Goal: Task Accomplishment & Management: Complete application form

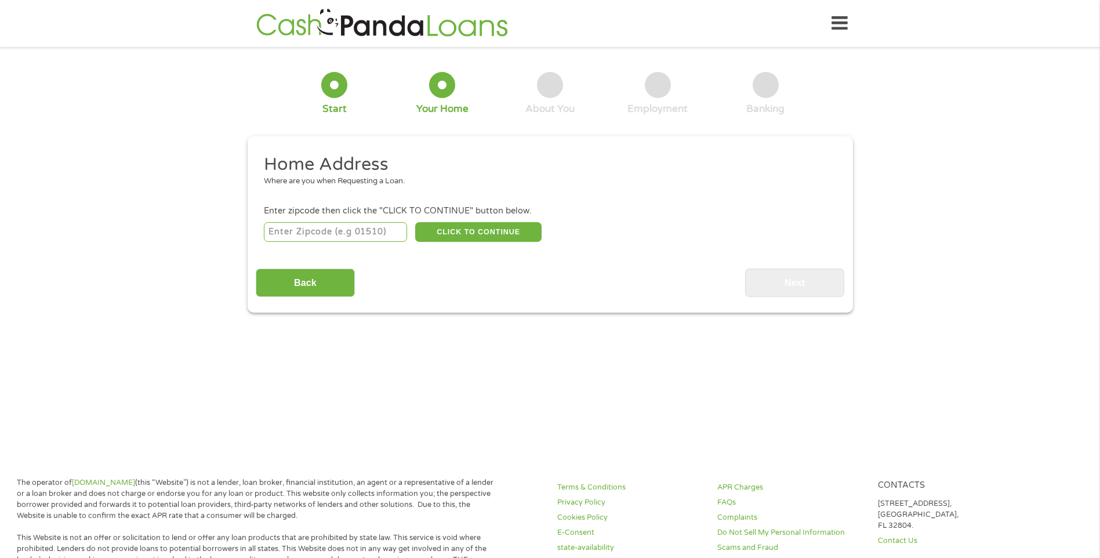
click at [347, 237] on input "number" at bounding box center [335, 232] width 143 height 20
type input "39666"
click at [462, 229] on button "CLICK TO CONTINUE" at bounding box center [478, 232] width 126 height 20
type input "39666"
type input "Summit"
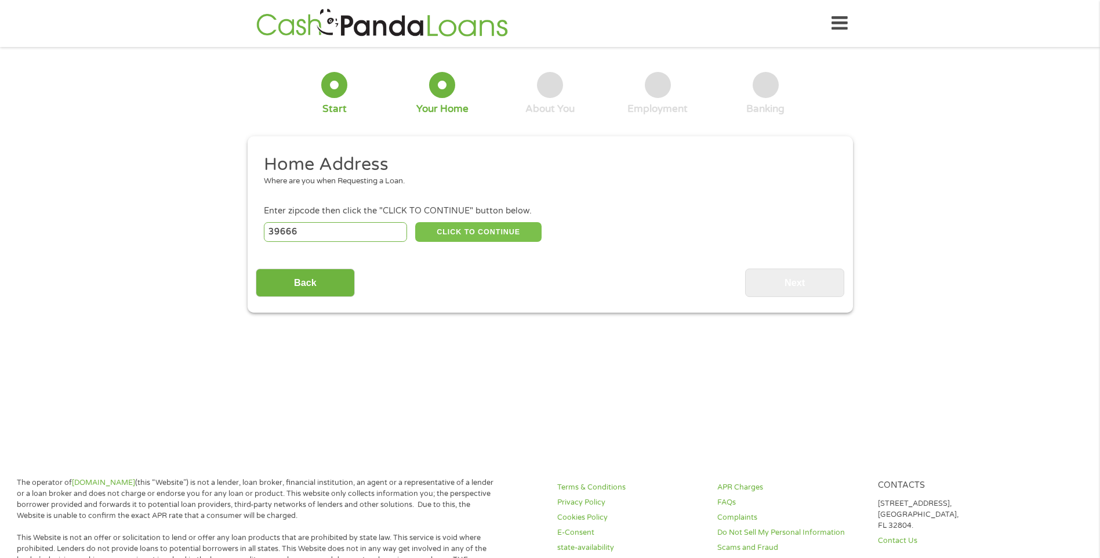
select select "[US_STATE]"
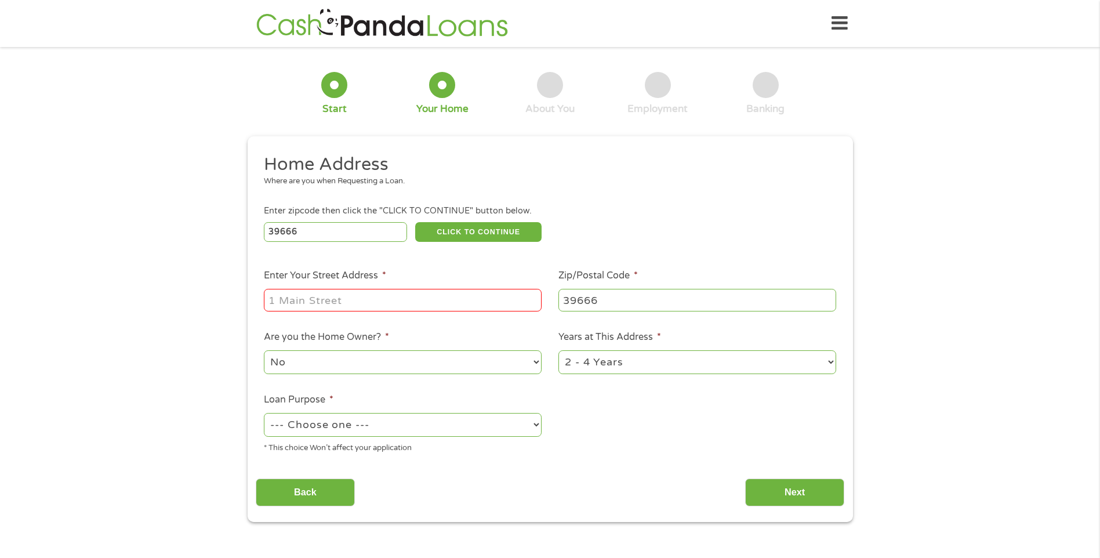
click at [307, 299] on input "Enter Your Street Address *" at bounding box center [403, 300] width 278 height 22
type input "[STREET_ADDRESS]"
click at [628, 368] on select "1 Year or less 1 - 2 Years 2 - 4 Years Over 4 Years" at bounding box center [698, 362] width 278 height 24
select select "24months"
click at [559, 350] on select "1 Year or less 1 - 2 Years 2 - 4 Years Over 4 Years" at bounding box center [698, 362] width 278 height 24
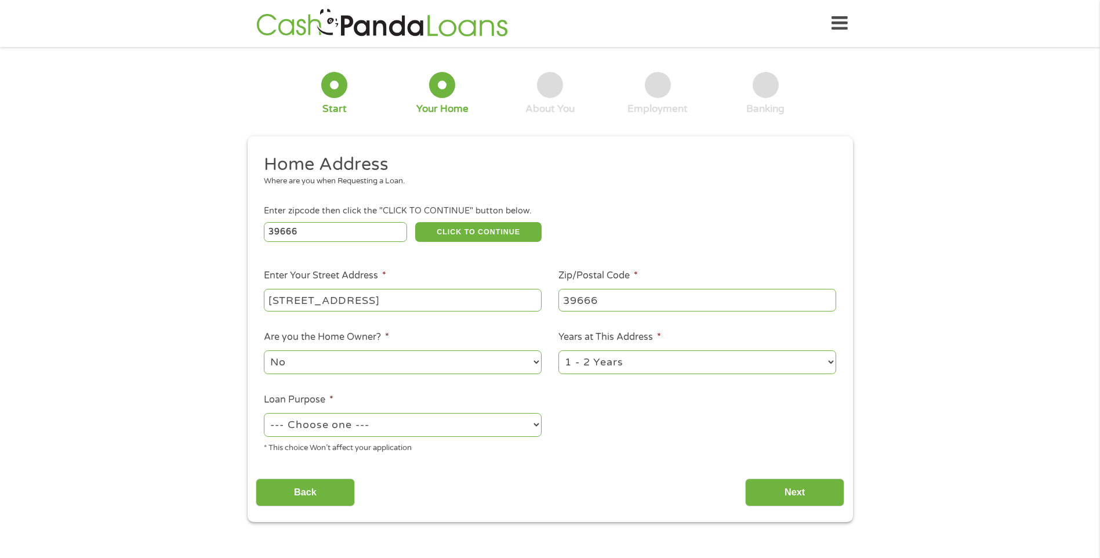
click at [346, 427] on select "--- Choose one --- Pay Bills Debt Consolidation Home Improvement Major Purchase…" at bounding box center [403, 425] width 278 height 24
select select "shorttermcash"
click at [264, 413] on select "--- Choose one --- Pay Bills Debt Consolidation Home Improvement Major Purchase…" at bounding box center [403, 425] width 278 height 24
drag, startPoint x: 803, startPoint y: 498, endPoint x: 794, endPoint y: 502, distance: 10.1
click at [802, 500] on input "Next" at bounding box center [794, 493] width 99 height 28
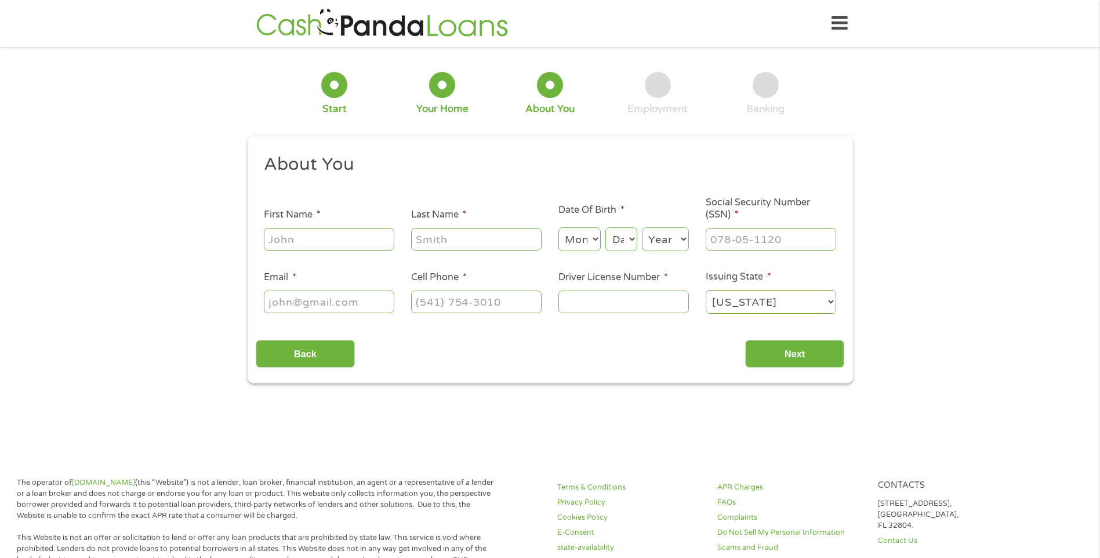
scroll to position [5, 5]
drag, startPoint x: 274, startPoint y: 226, endPoint x: 289, endPoint y: 240, distance: 20.5
click at [276, 229] on div at bounding box center [329, 239] width 131 height 27
click at [292, 241] on input "First Name *" at bounding box center [329, 239] width 131 height 22
type input "Sanquenesha"
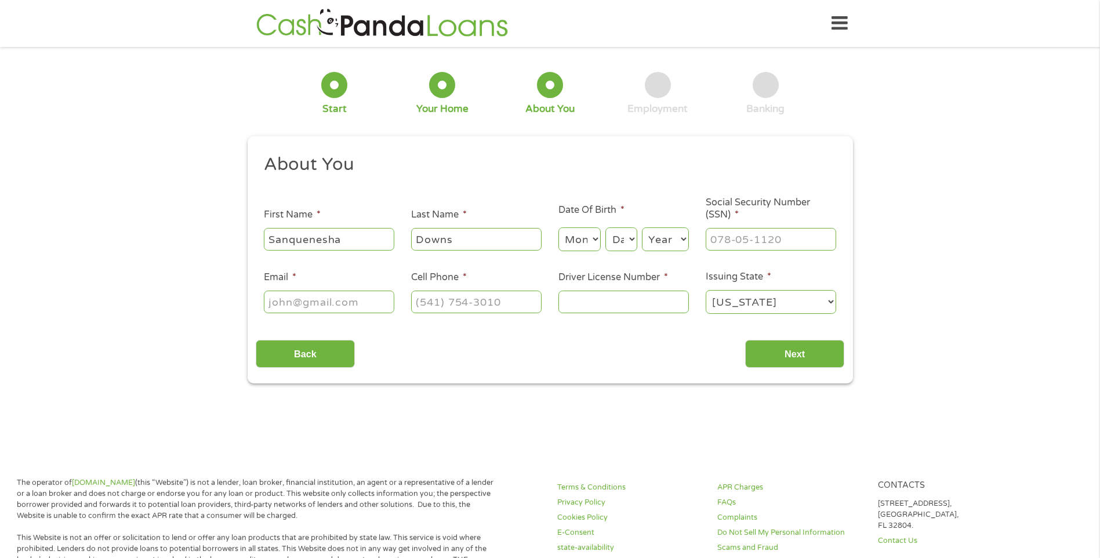
type input "Downs"
click at [577, 237] on select "Month 1 2 3 4 5 6 7 8 9 10 11 12" at bounding box center [580, 239] width 42 height 24
select select "7"
click at [559, 227] on select "Month 1 2 3 4 5 6 7 8 9 10 11 12" at bounding box center [580, 239] width 42 height 24
click at [632, 244] on select "Day 1 2 3 4 5 6 7 8 9 10 11 12 13 14 15 16 17 18 19 20 21 22 23 24 25 26 27 28 …" at bounding box center [621, 239] width 31 height 24
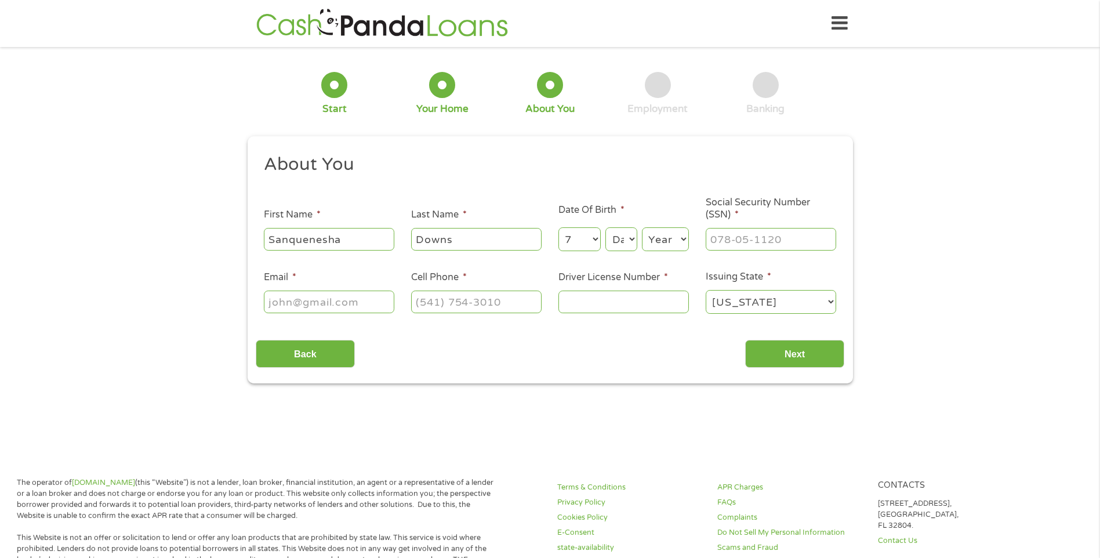
select select "3"
click at [606, 227] on select "Day 1 2 3 4 5 6 7 8 9 10 11 12 13 14 15 16 17 18 19 20 21 22 23 24 25 26 27 28 …" at bounding box center [621, 239] width 31 height 24
click at [656, 237] on select "Year [DATE] 2006 2005 2004 2003 2002 2001 2000 1999 1998 1997 1996 1995 1994 19…" at bounding box center [665, 239] width 47 height 24
select select "1994"
click at [642, 227] on select "Year [DATE] 2006 2005 2004 2003 2002 2001 2000 1999 1998 1997 1996 1995 1994 19…" at bounding box center [665, 239] width 47 height 24
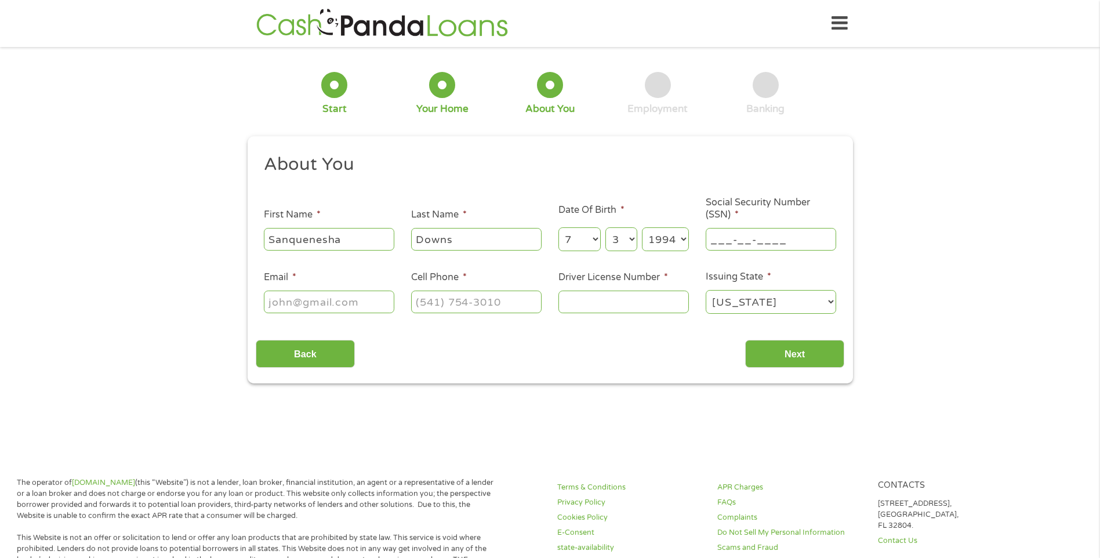
click at [725, 242] on input "___-__-____" at bounding box center [771, 239] width 131 height 22
type input "427-77-8254"
click at [334, 305] on input "Email *" at bounding box center [329, 302] width 131 height 22
type input "[EMAIL_ADDRESS][DOMAIN_NAME]"
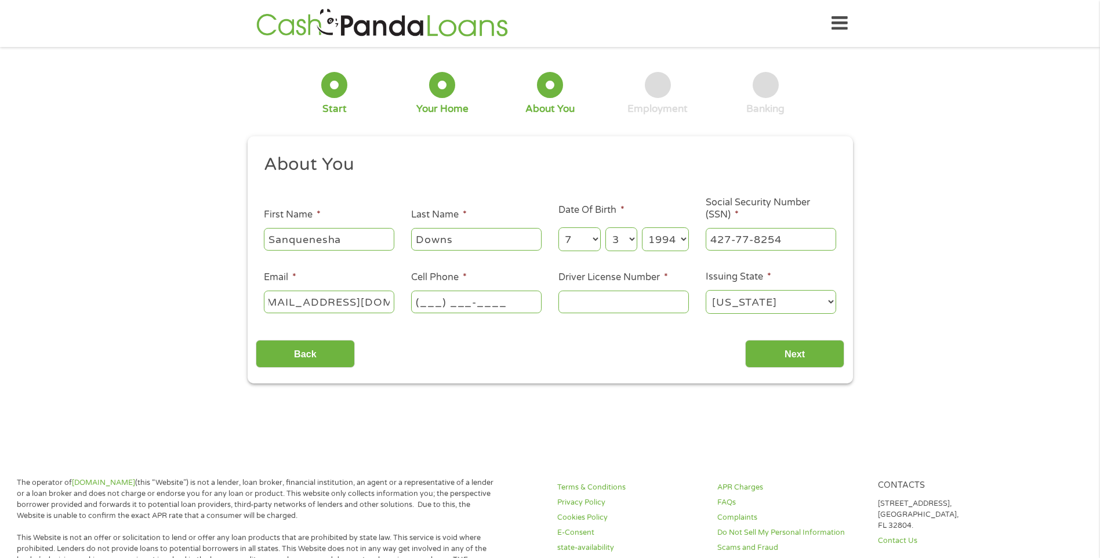
scroll to position [0, 0]
type input "[PHONE_NUMBER]"
click at [593, 305] on input "Driver License Number *" at bounding box center [624, 302] width 131 height 22
type input "802461956"
click at [767, 357] on input "Next" at bounding box center [794, 354] width 99 height 28
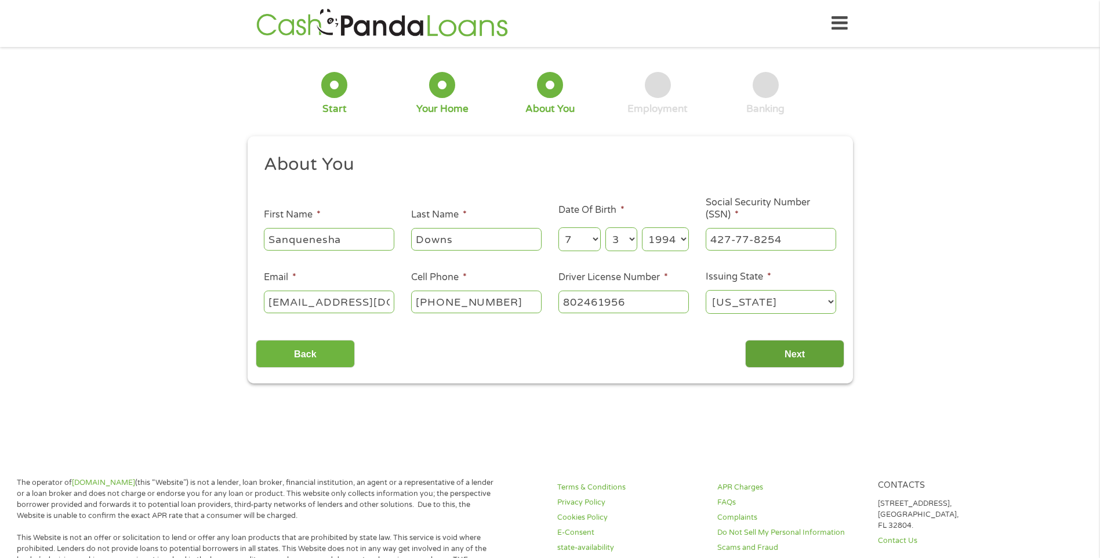
scroll to position [5, 5]
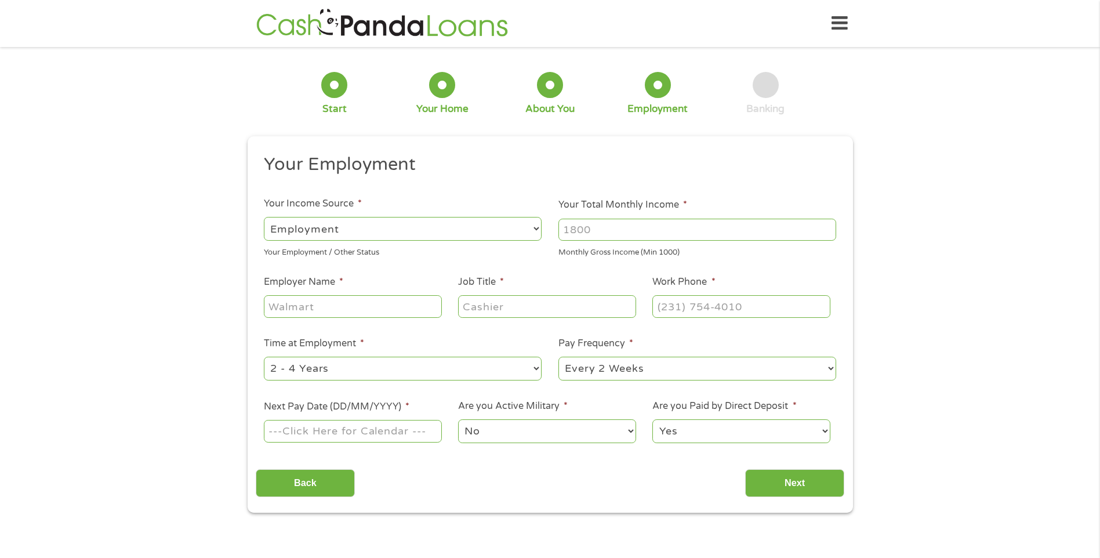
click at [373, 223] on select "--- Choose one --- Employment [DEMOGRAPHIC_DATA] Benefits" at bounding box center [403, 229] width 278 height 24
click at [264, 217] on select "--- Choose one --- Employment [DEMOGRAPHIC_DATA] Benefits" at bounding box center [403, 229] width 278 height 24
click at [642, 231] on input "Your Total Monthly Income *" at bounding box center [698, 230] width 278 height 22
type input "2042"
click at [352, 307] on input "Employer Name *" at bounding box center [353, 306] width 178 height 22
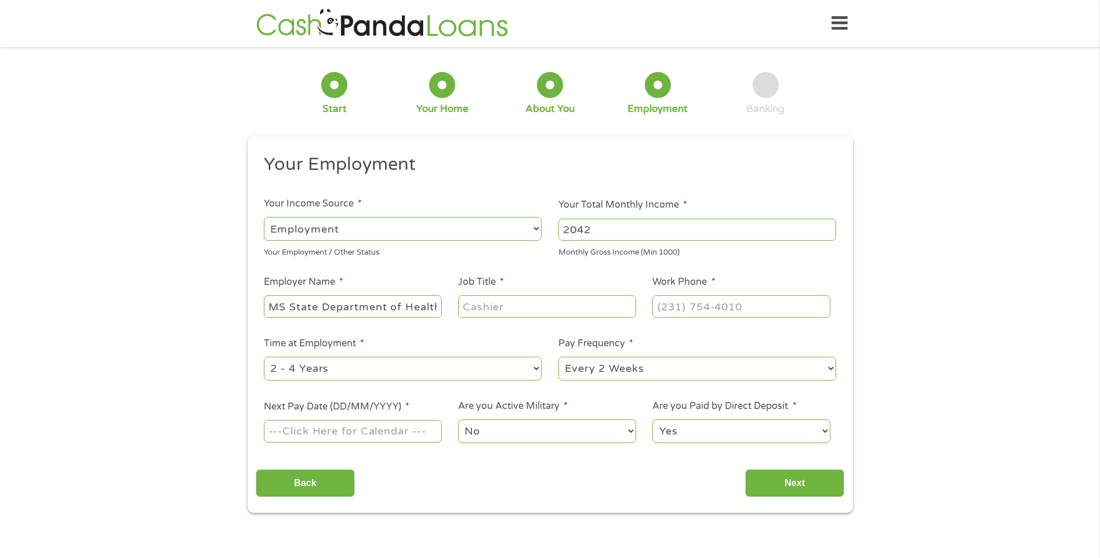
scroll to position [0, 2]
type input "MS State Department of Health"
type input "WIC Clerk"
type input "[PHONE_NUMBER]"
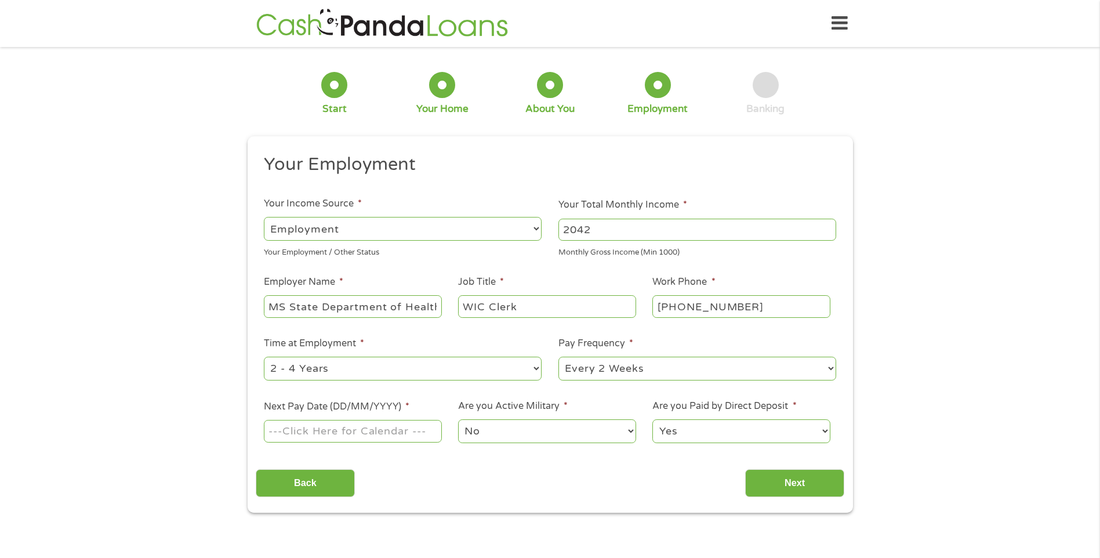
click at [354, 370] on select "--- Choose one --- 1 Year or less 1 - 2 Years 2 - 4 Years Over 4 Years" at bounding box center [403, 369] width 278 height 24
click at [38, 354] on div "1 Start 2 Your Home 3 About You 4 Employment 5 Banking 6 This field is hidden w…" at bounding box center [550, 284] width 1100 height 458
click at [667, 367] on select "--- Choose one --- Every 2 Weeks Every Week Monthly Semi-Monthly" at bounding box center [698, 369] width 278 height 24
select select "monthly"
click at [559, 357] on select "--- Choose one --- Every 2 Weeks Every Week Monthly Semi-Monthly" at bounding box center [698, 369] width 278 height 24
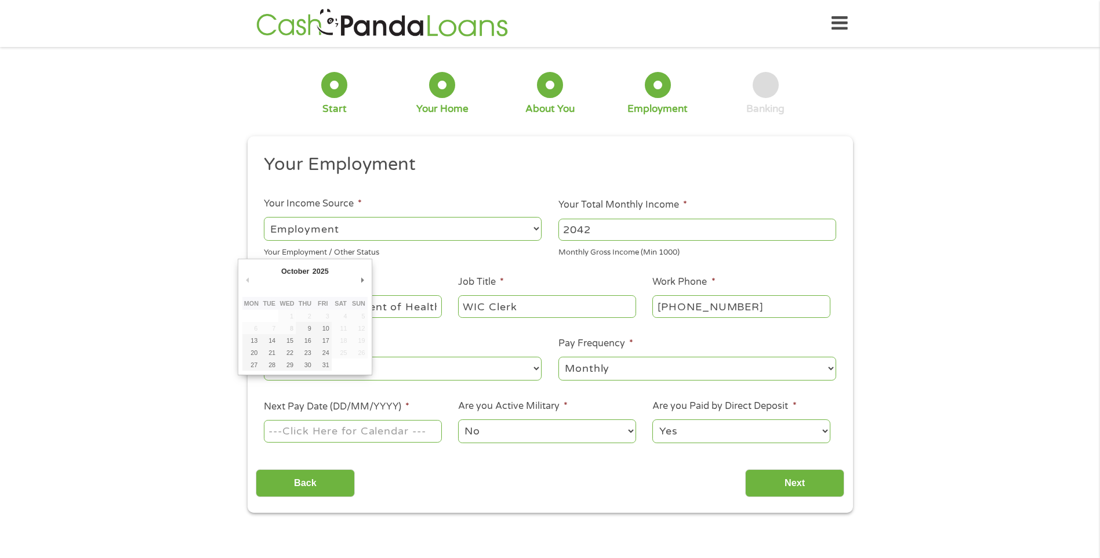
click at [294, 434] on input "Next Pay Date (DD/MM/YYYY) *" at bounding box center [353, 431] width 178 height 22
type input "[DATE]"
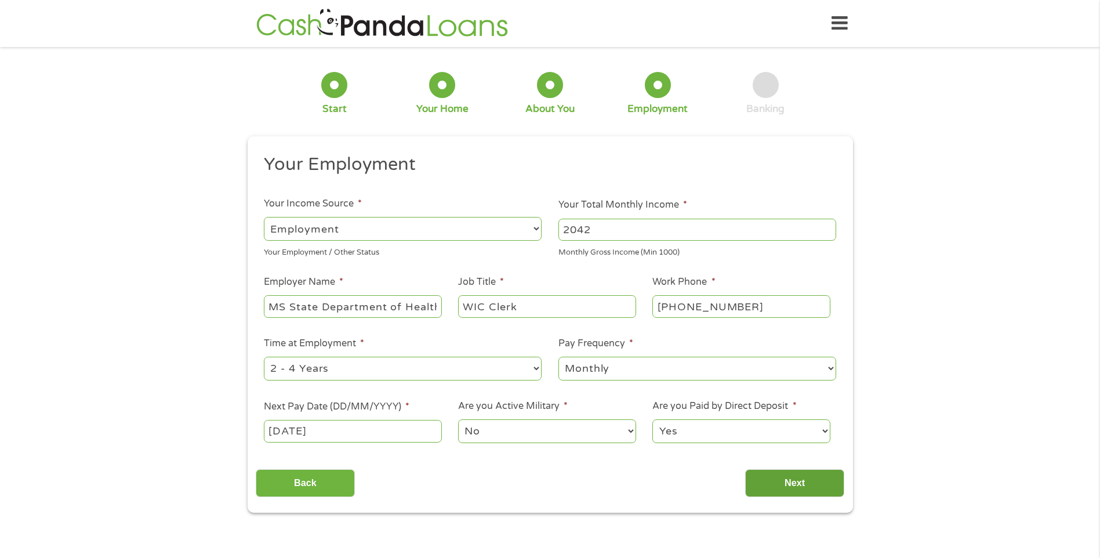
click at [794, 488] on input "Next" at bounding box center [794, 483] width 99 height 28
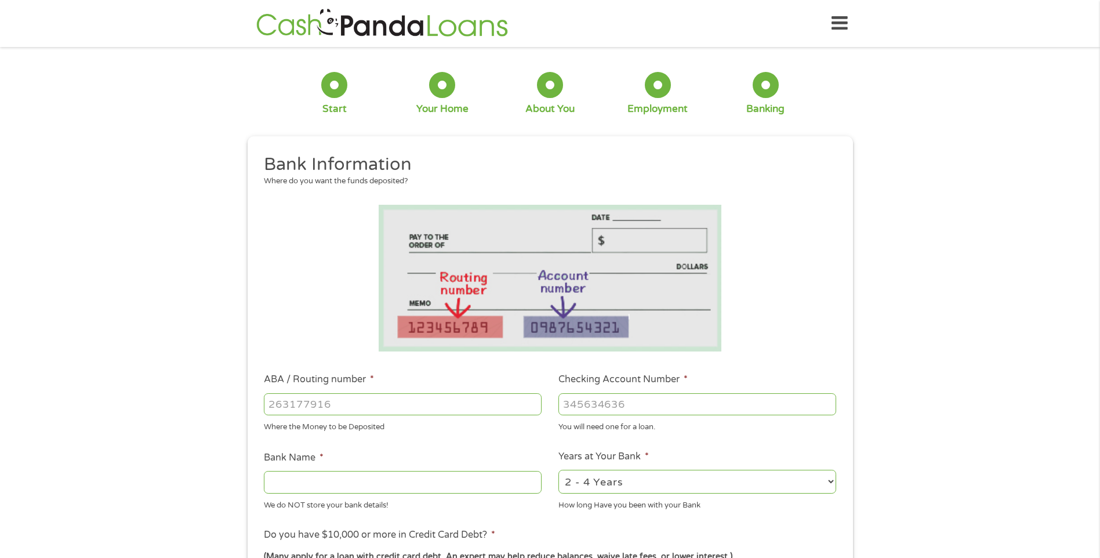
scroll to position [5, 5]
click at [384, 409] on input "ABA / Routing number *" at bounding box center [403, 404] width 278 height 22
type input "125109006"
type input "Coastal Community Bank"
type input "125109006"
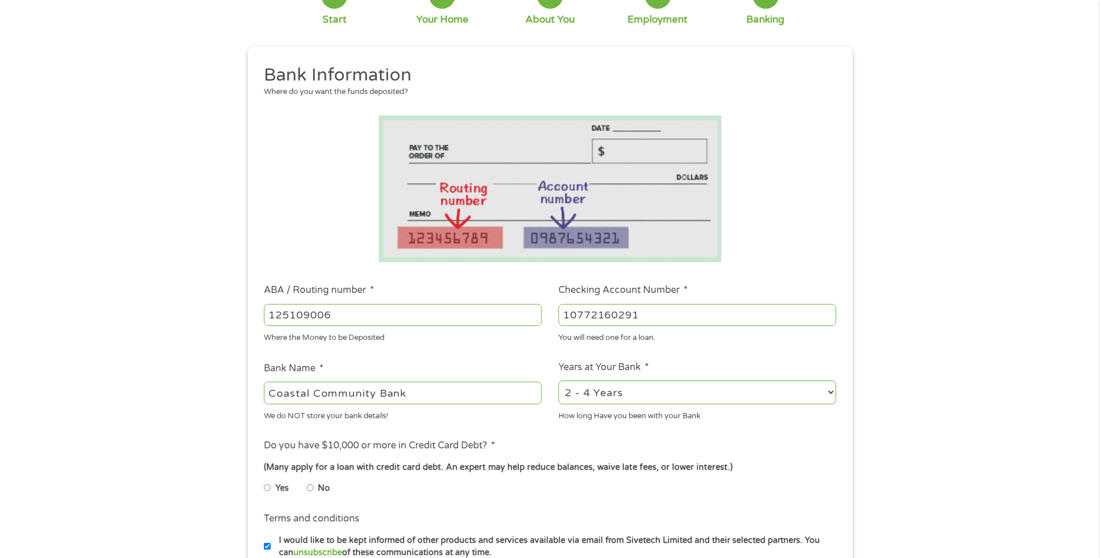
scroll to position [116, 0]
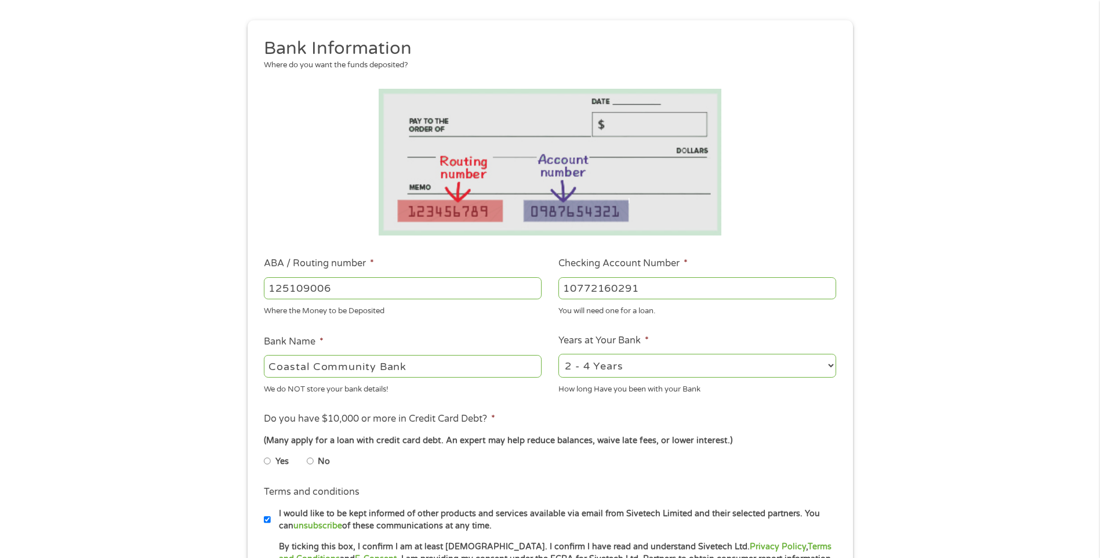
type input "10772160291"
click at [320, 461] on label "No" at bounding box center [324, 461] width 12 height 13
click at [314, 461] on input "No" at bounding box center [310, 461] width 7 height 19
radio input "true"
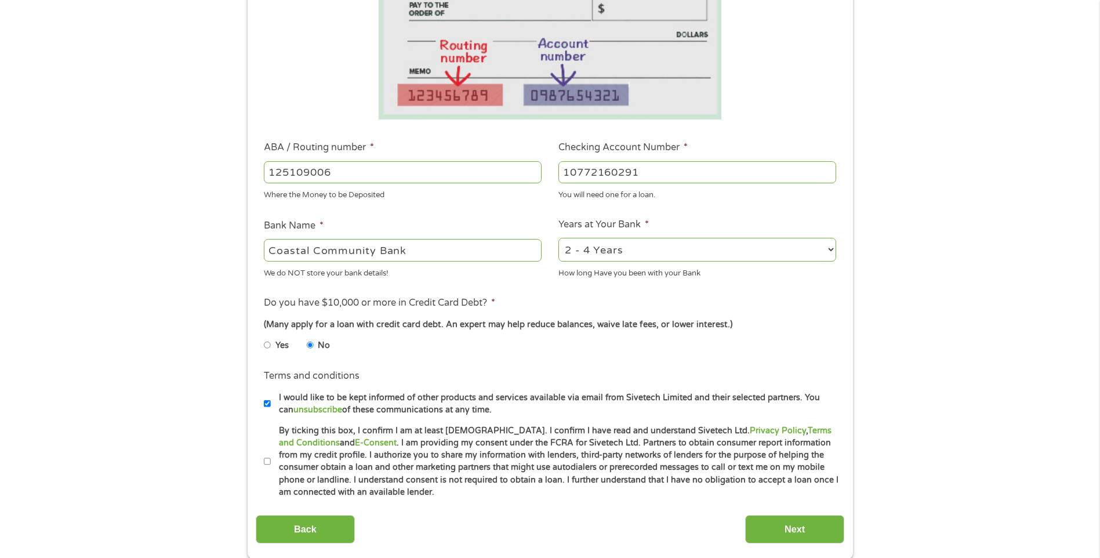
scroll to position [290, 0]
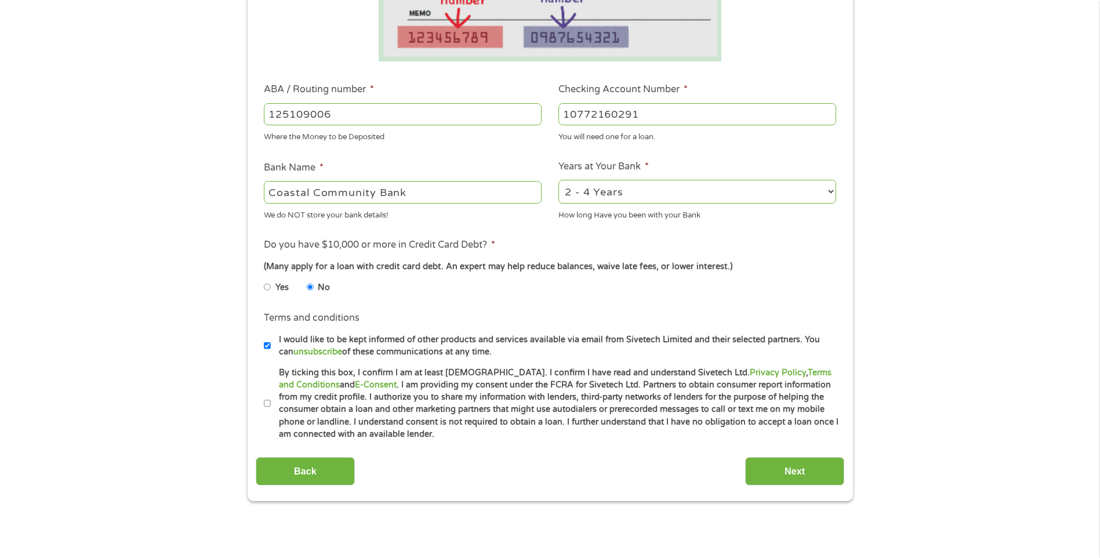
click at [271, 408] on label "By ticking this box, I confirm I am at least [DEMOGRAPHIC_DATA]. I confirm I ha…" at bounding box center [555, 404] width 569 height 74
click at [271, 408] on input "By ticking this box, I confirm I am at least [DEMOGRAPHIC_DATA]. I confirm I ha…" at bounding box center [267, 403] width 7 height 19
checkbox input "true"
click at [828, 468] on input "Next" at bounding box center [794, 471] width 99 height 28
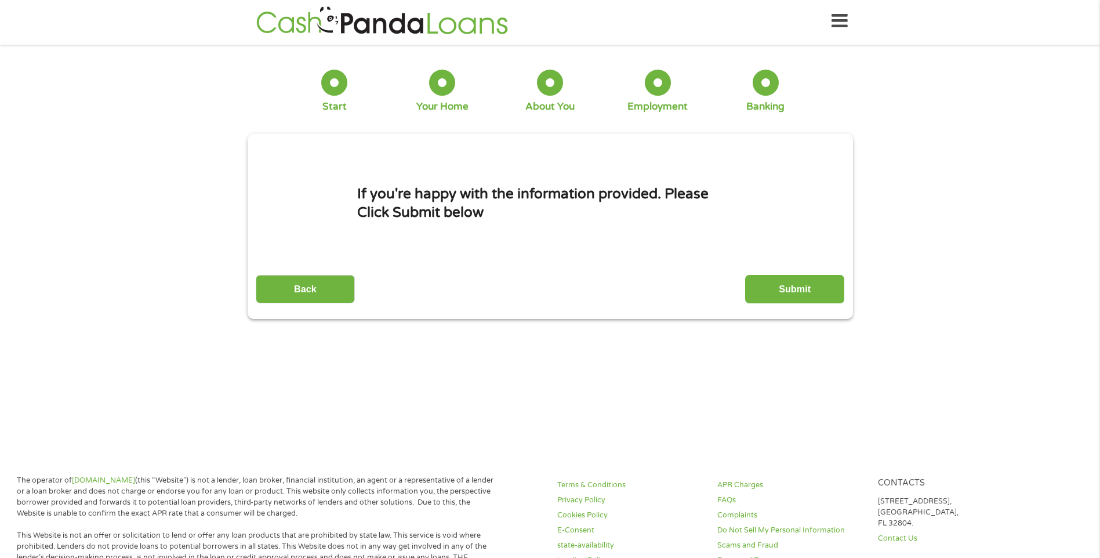
scroll to position [0, 0]
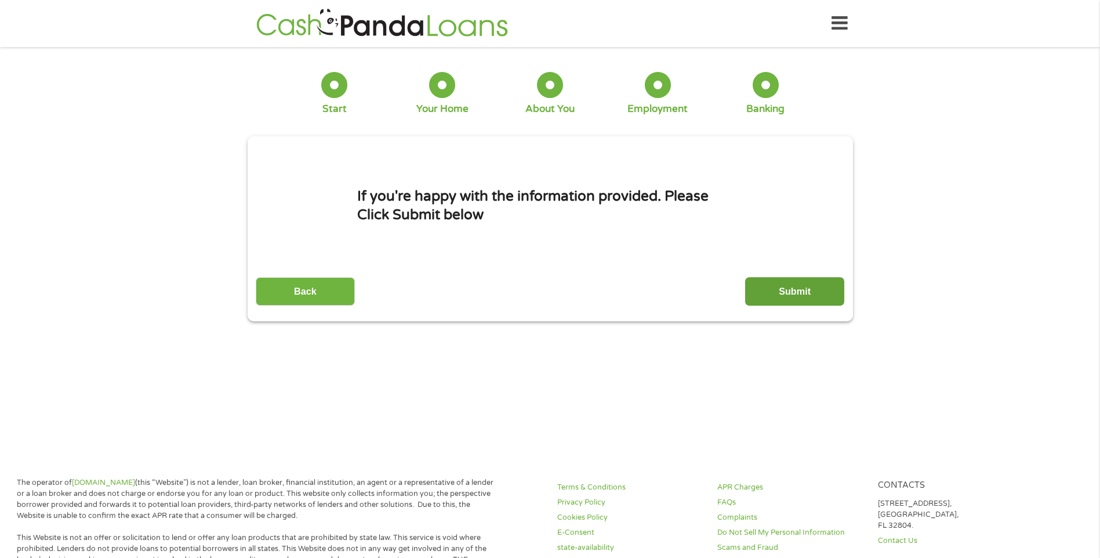
click at [803, 287] on input "Submit" at bounding box center [794, 291] width 99 height 28
